Goal: Information Seeking & Learning: Learn about a topic

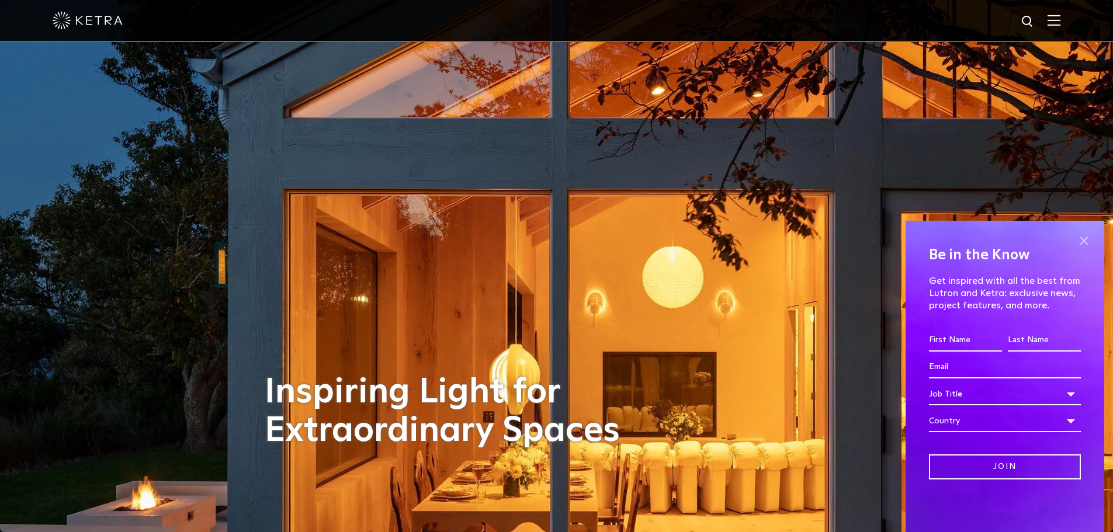
click at [1084, 240] on span at bounding box center [1084, 242] width 18 height 18
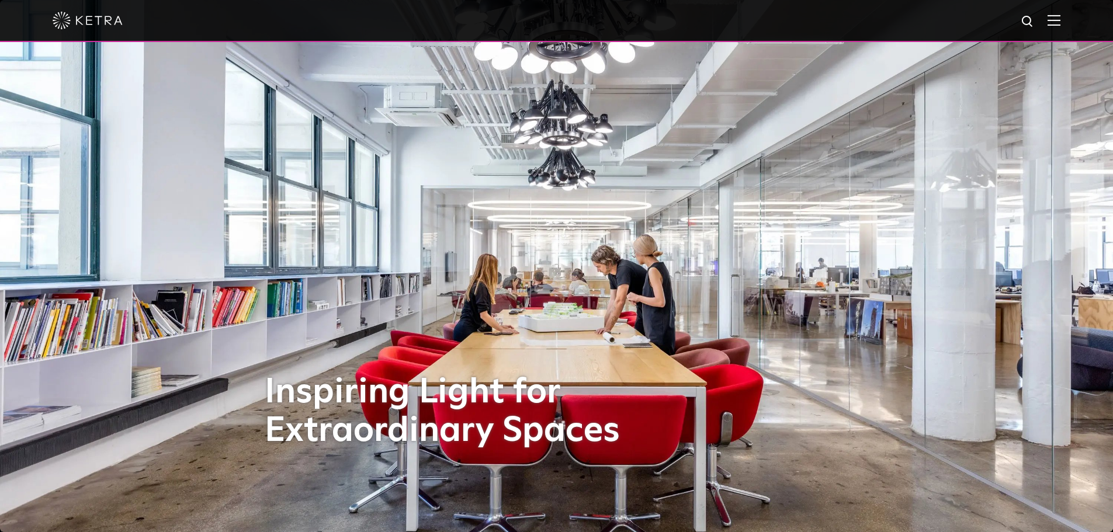
click at [1060, 22] on img at bounding box center [1053, 20] width 13 height 11
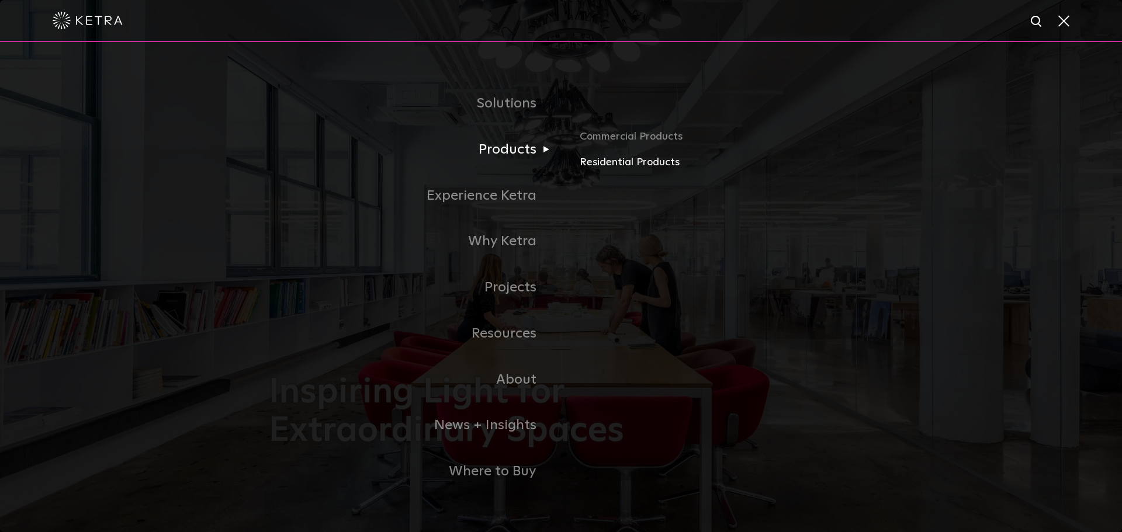
click at [605, 162] on link "Residential Products" at bounding box center [716, 162] width 273 height 17
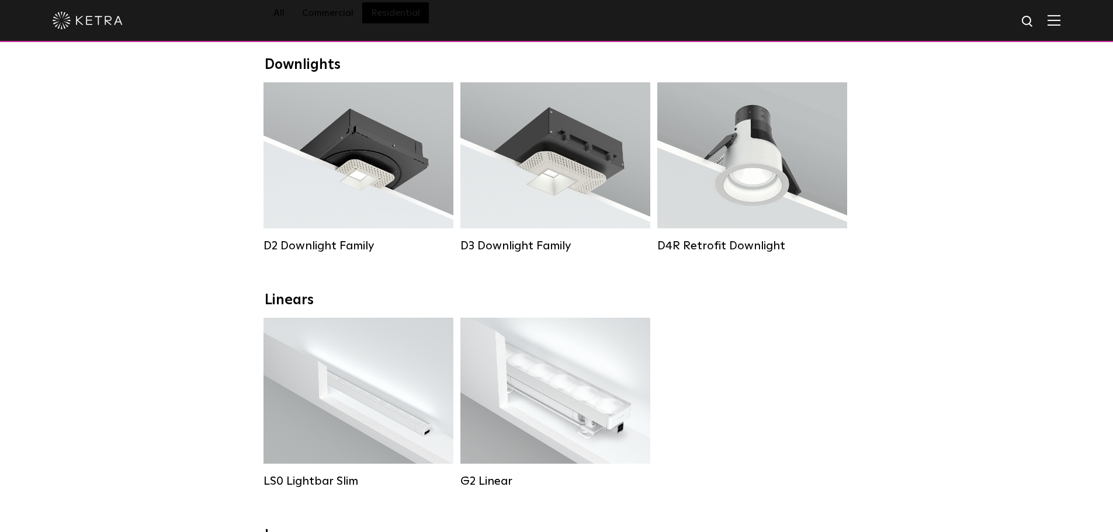
scroll to position [117, 0]
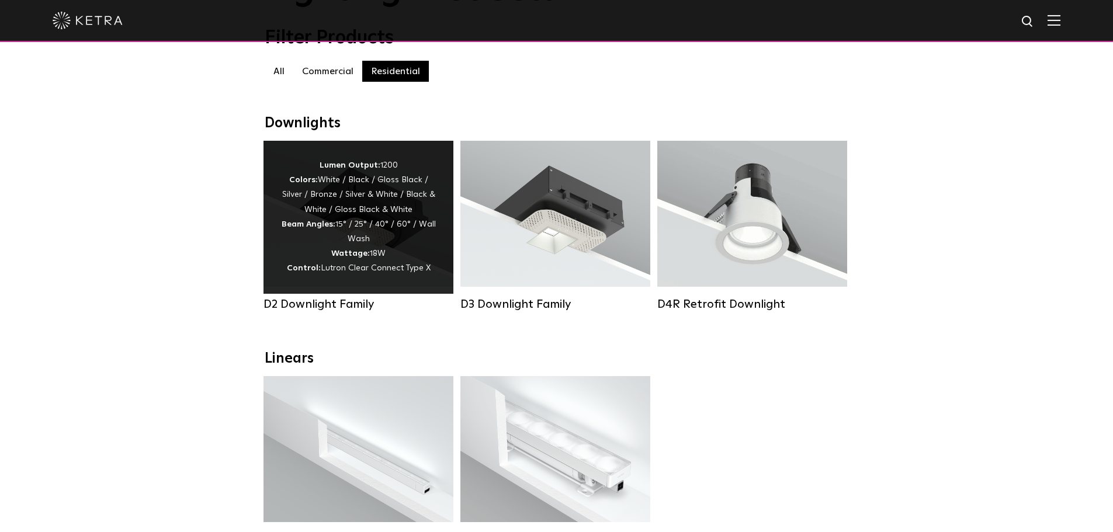
click at [363, 231] on div "Lumen Output: 1200 Colors: White / Black / Gloss Black / Silver / Bronze / Silv…" at bounding box center [358, 217] width 155 height 118
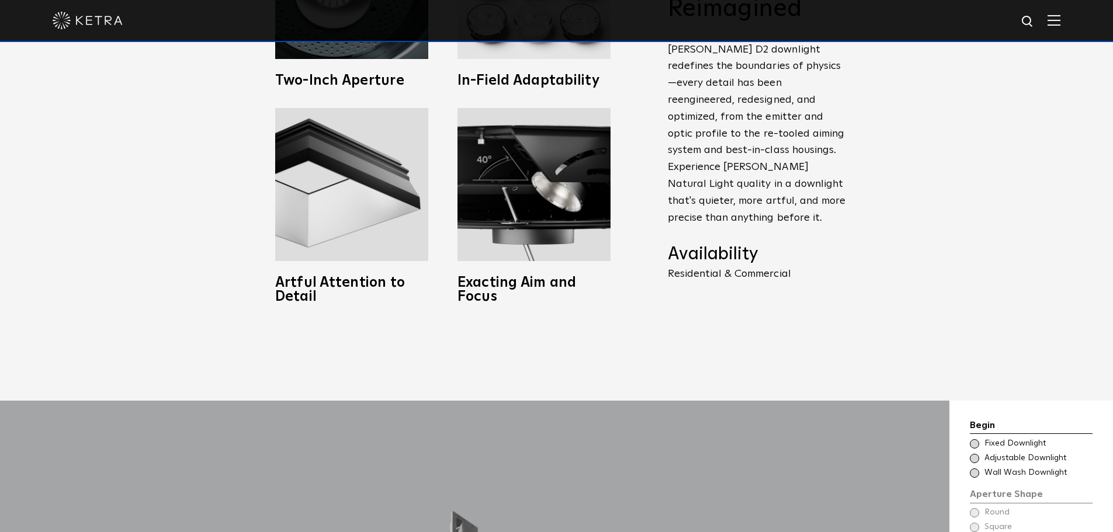
scroll to position [701, 0]
